Goal: Information Seeking & Learning: Learn about a topic

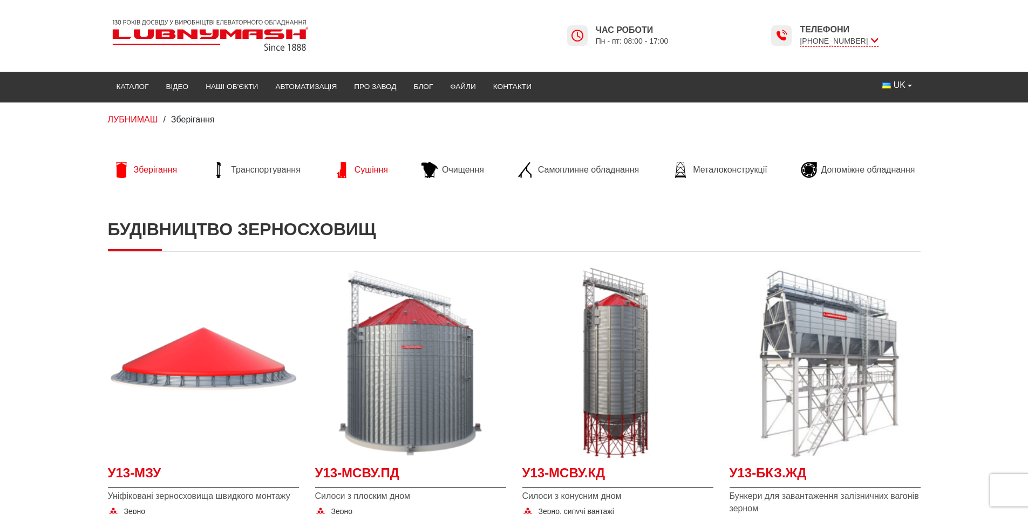
click at [359, 171] on span "Сушіння" at bounding box center [371, 170] width 33 height 12
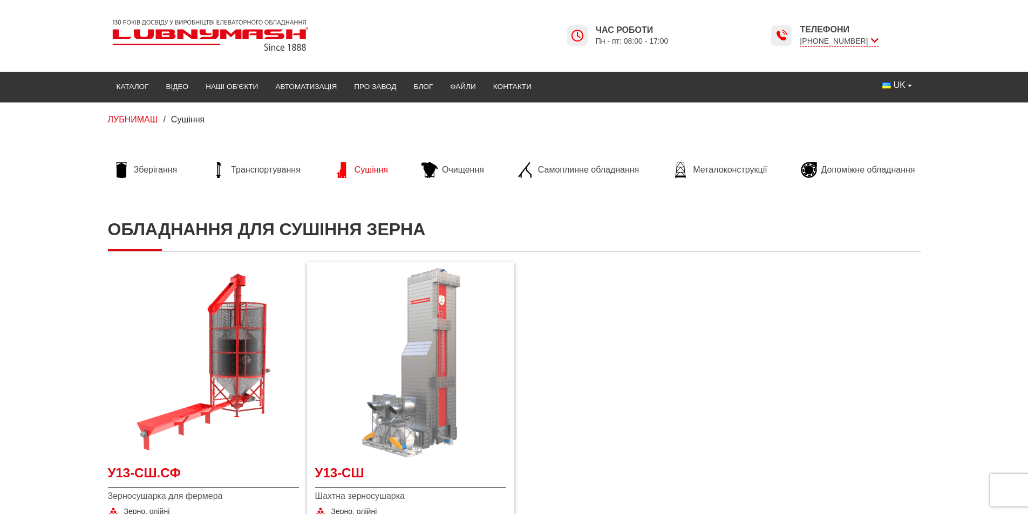
click at [425, 417] on img at bounding box center [410, 363] width 191 height 191
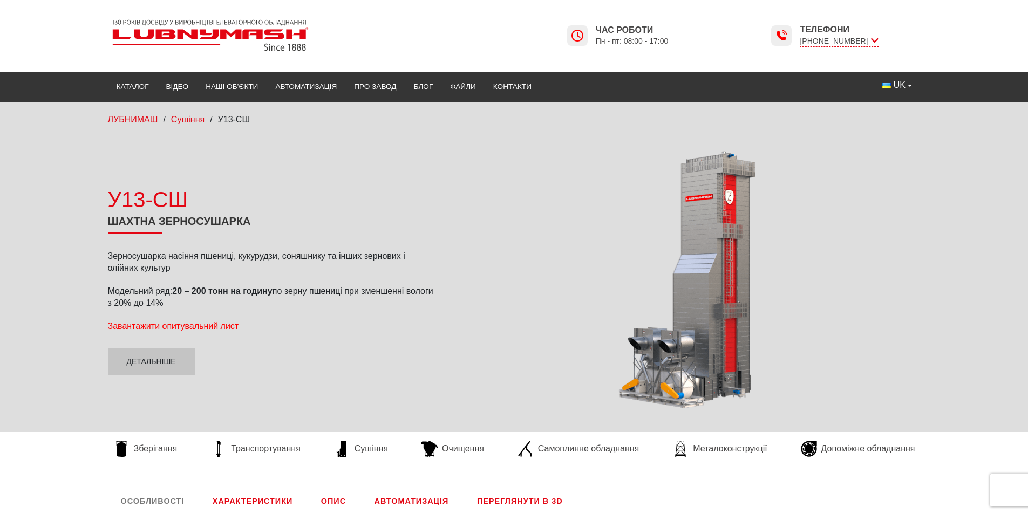
scroll to position [108, 0]
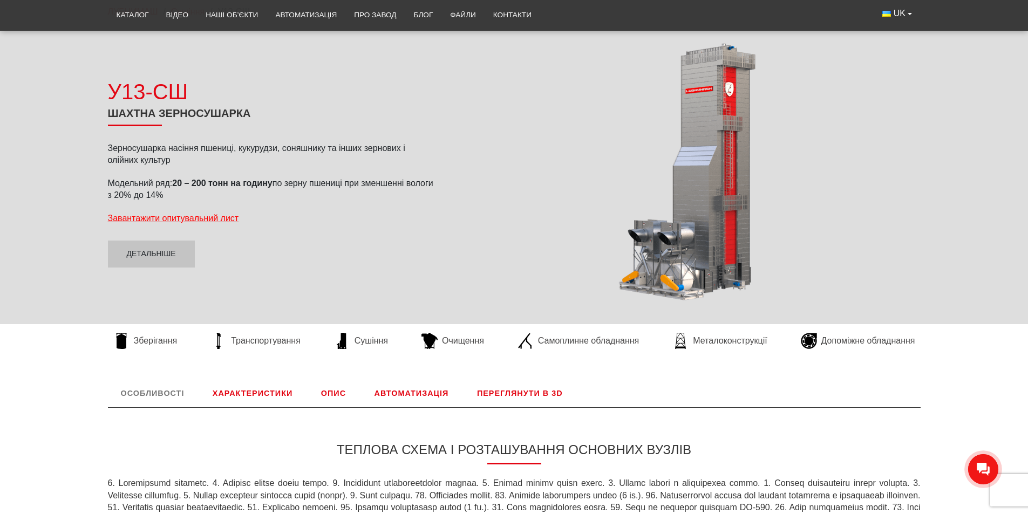
click at [260, 396] on link "Характеристики" at bounding box center [253, 393] width 106 height 28
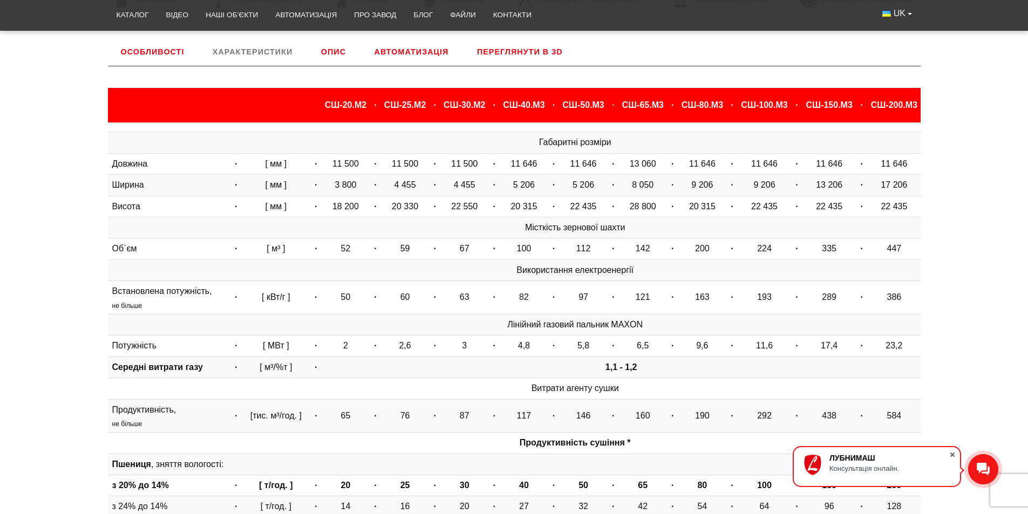
click at [953, 452] on span at bounding box center [952, 455] width 11 height 11
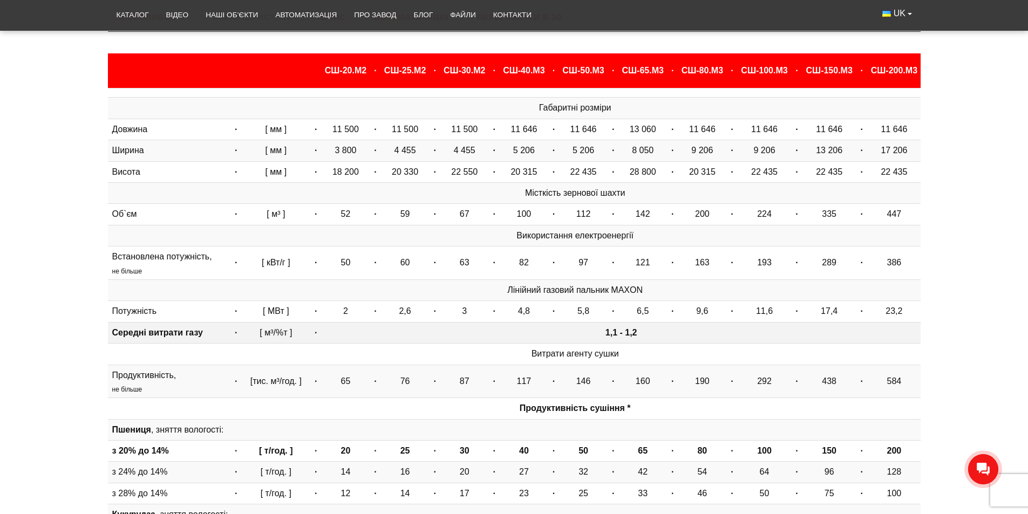
scroll to position [504, 0]
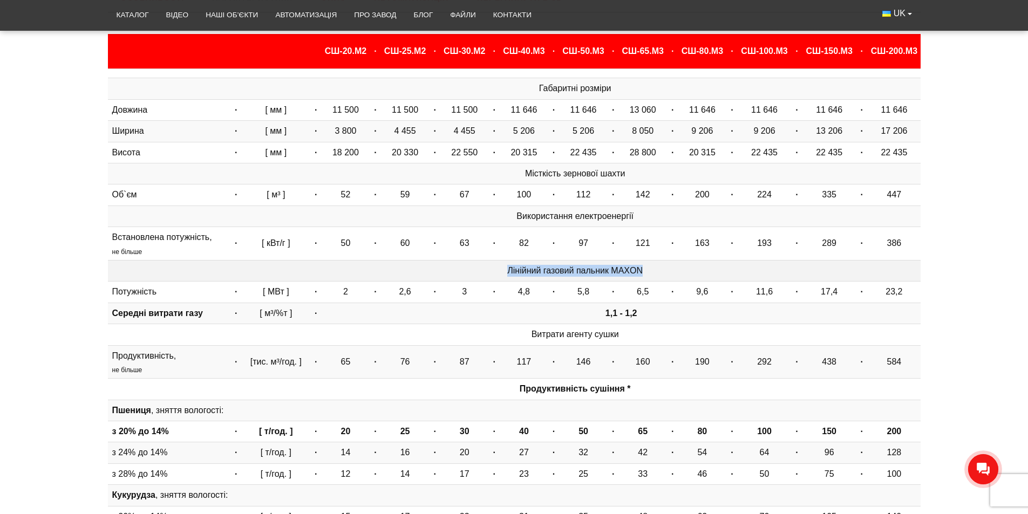
drag, startPoint x: 644, startPoint y: 269, endPoint x: 502, endPoint y: 272, distance: 142.0
click at [502, 272] on td "Лінійний газовий пальник MAXON" at bounding box center [575, 270] width 691 height 21
click at [557, 309] on td "1,1 - 1,2" at bounding box center [621, 313] width 599 height 21
drag, startPoint x: 517, startPoint y: 362, endPoint x: 544, endPoint y: 363, distance: 27.6
click at [544, 363] on td "117" at bounding box center [523, 361] width 47 height 33
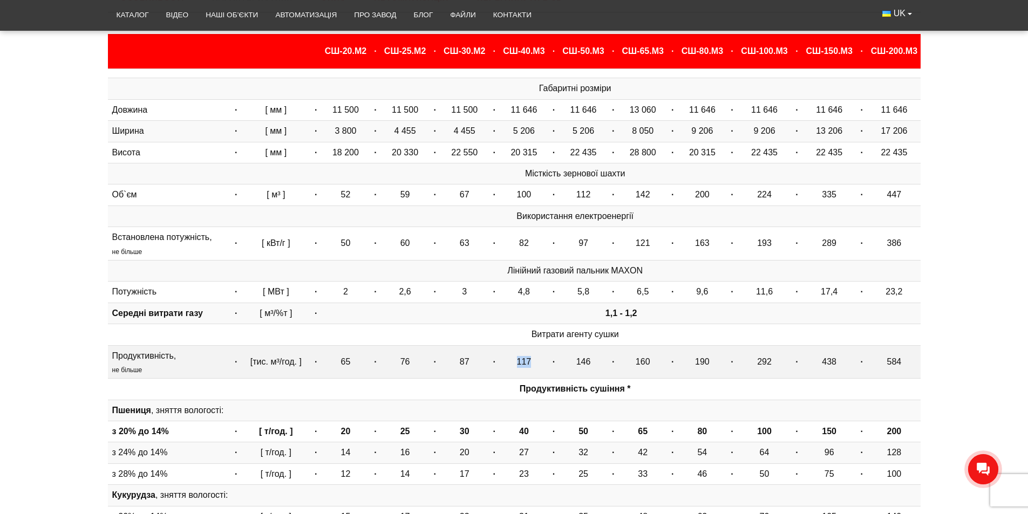
click at [519, 346] on td "117" at bounding box center [523, 361] width 47 height 33
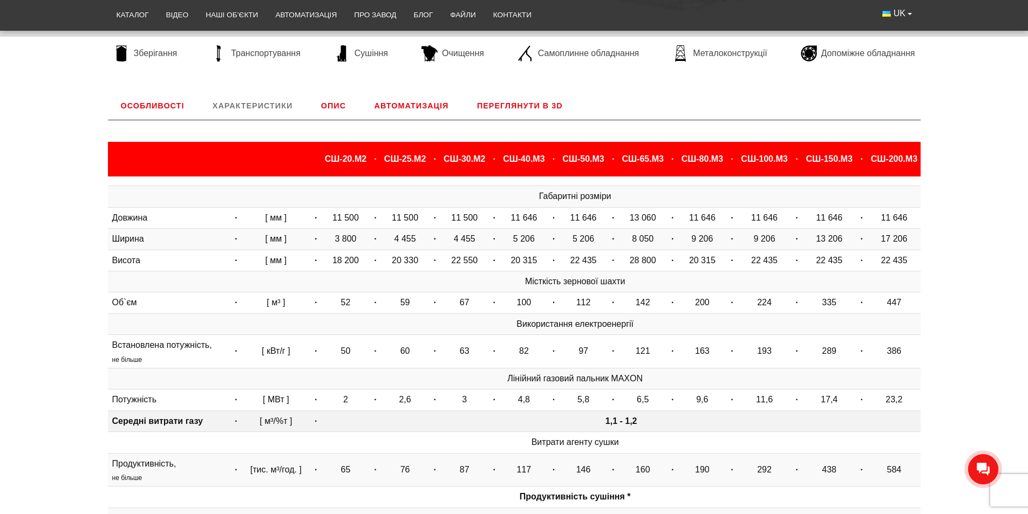
scroll to position [450, 0]
